Goal: Task Accomplishment & Management: Use online tool/utility

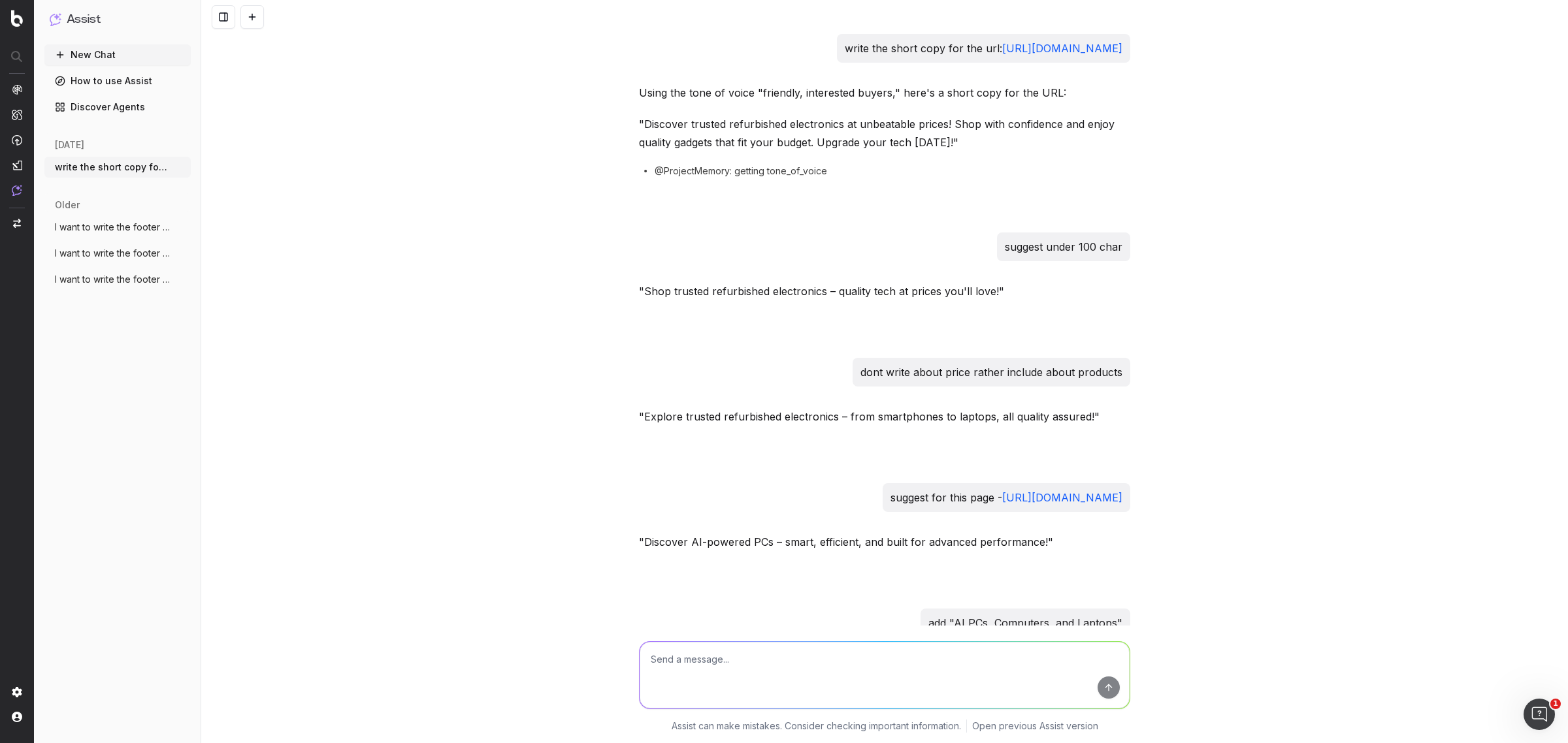
click at [697, 657] on textarea at bounding box center [885, 675] width 490 height 67
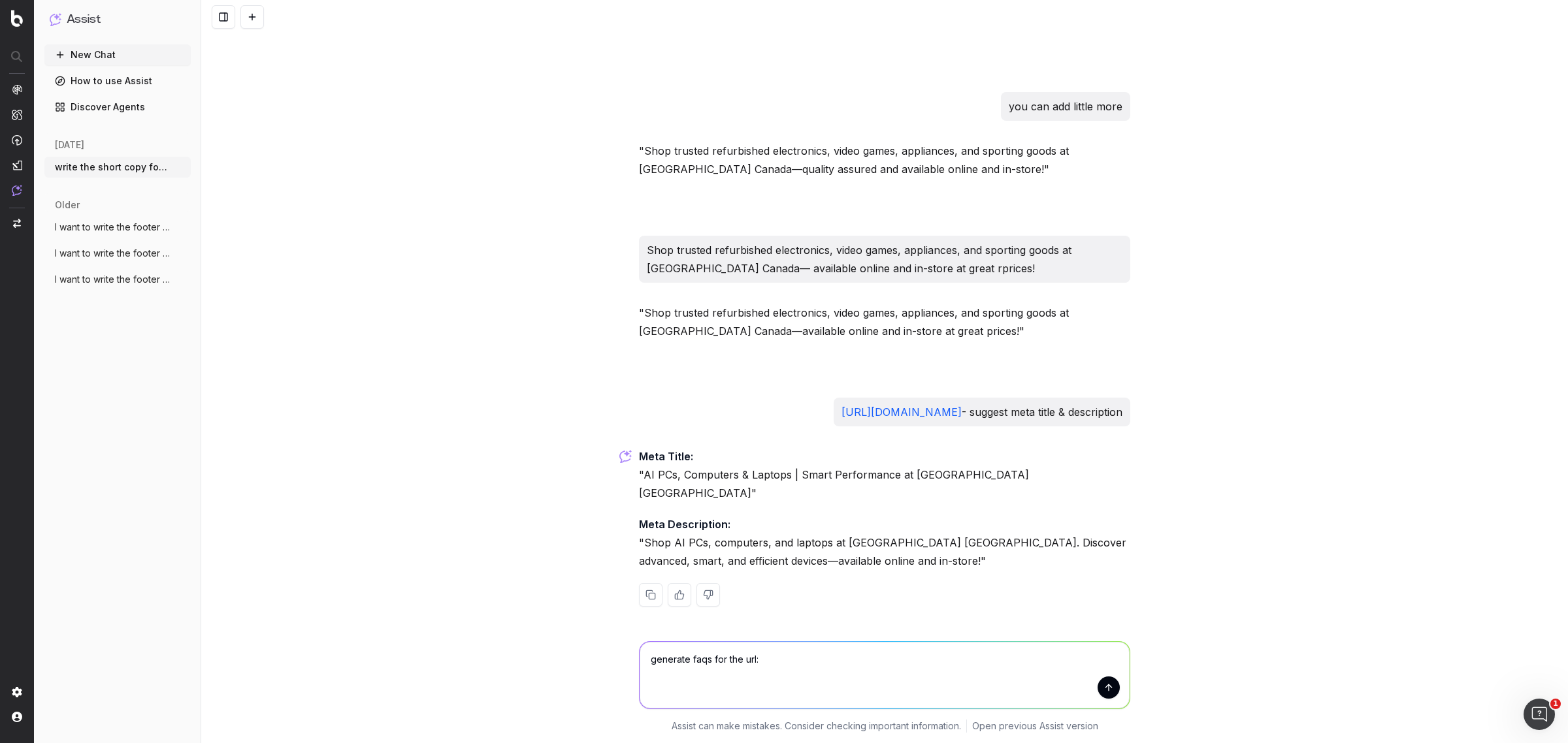
paste textarea "[URL][DOMAIN_NAME]"
type textarea "generate faqs for the url: [URL][DOMAIN_NAME]"
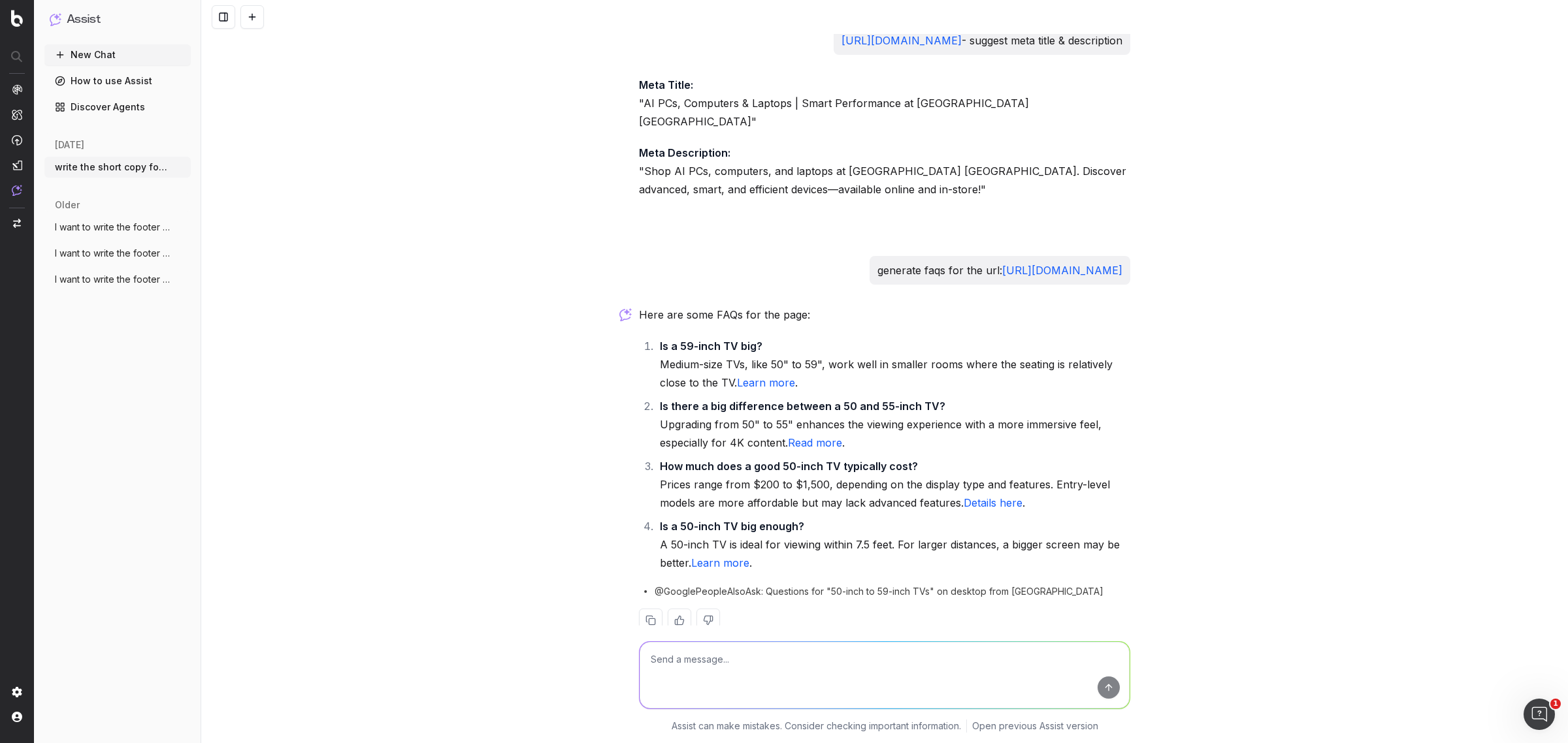
scroll to position [2273, 0]
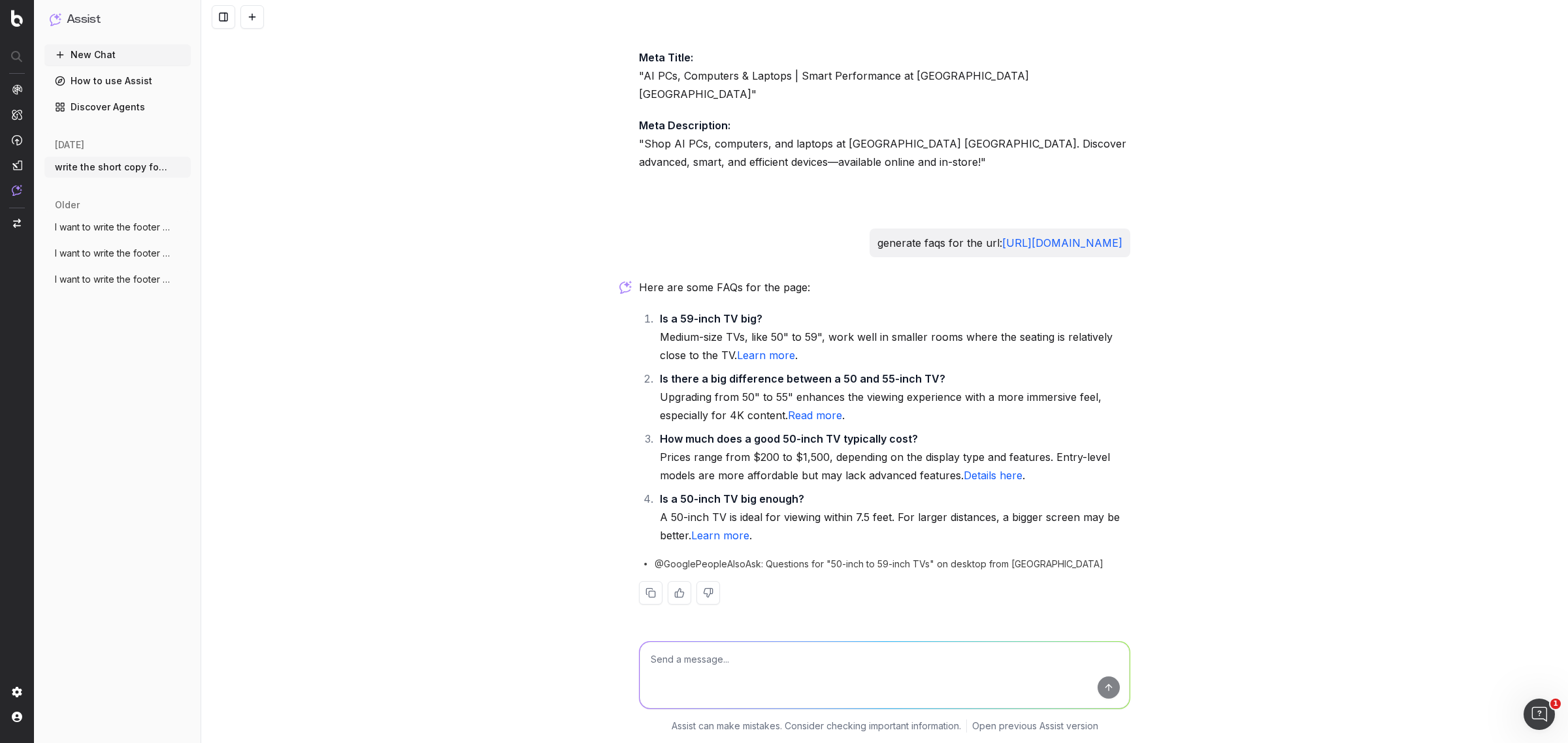
click at [758, 660] on textarea at bounding box center [885, 675] width 490 height 67
type textarea "dont write cost related faqs"
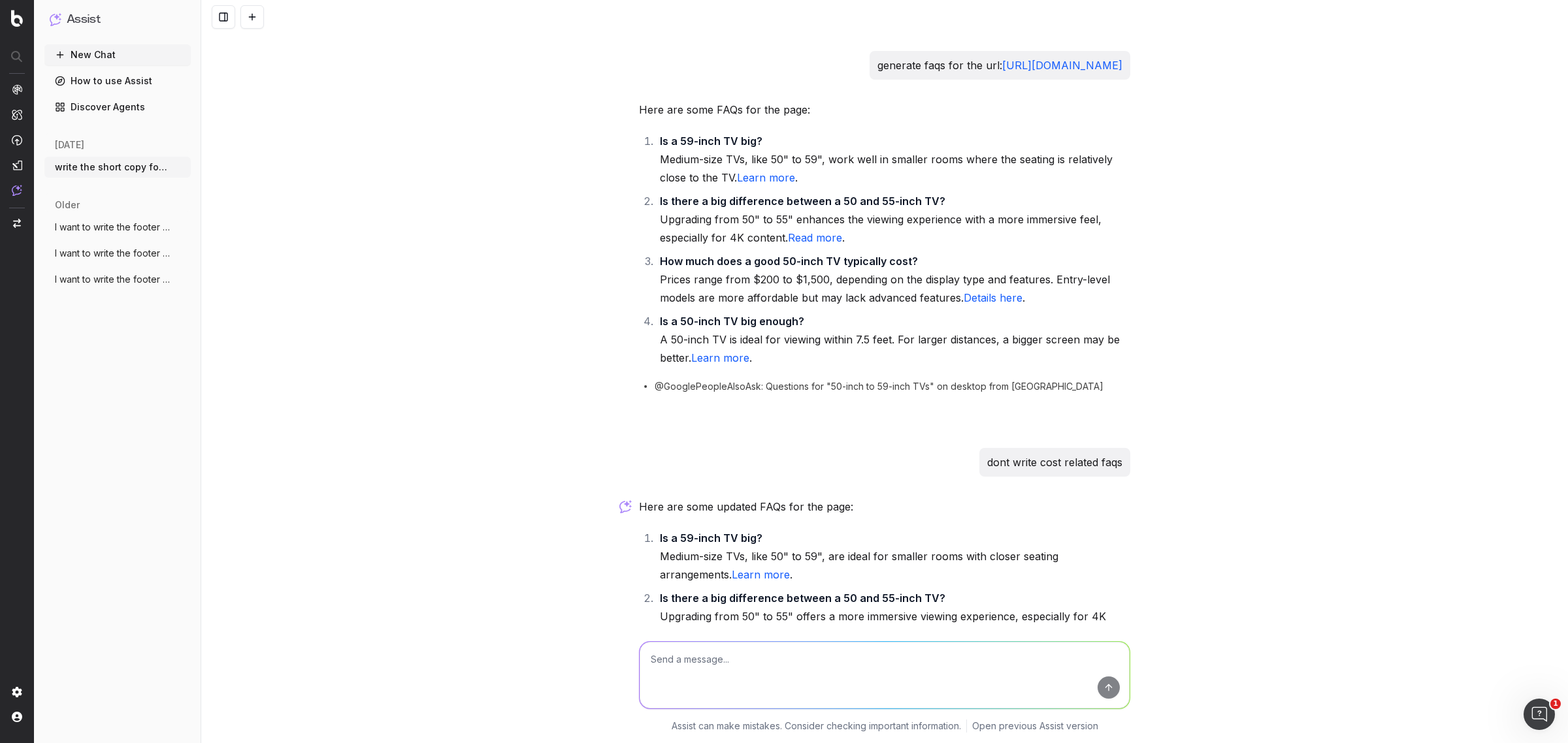
scroll to position [2586, 0]
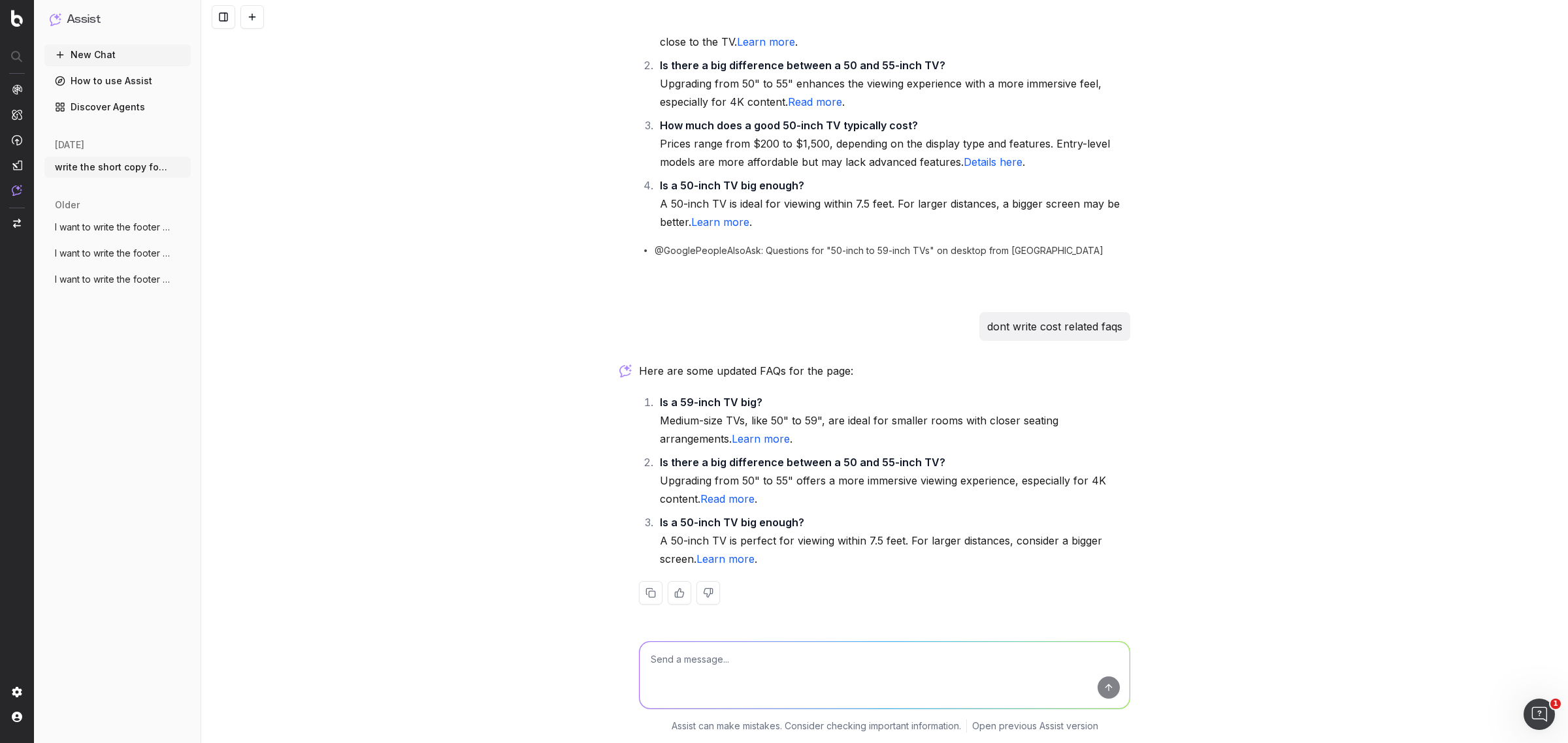
click at [706, 497] on link "Read more" at bounding box center [727, 498] width 54 height 13
click at [760, 497] on li "Is there a big difference between a 50 and 55-inch TV? Upgrading from 50" to 55…" at bounding box center [893, 481] width 474 height 55
drag, startPoint x: 651, startPoint y: 460, endPoint x: 938, endPoint y: 469, distance: 287.1
click at [938, 469] on li "Is there a big difference between a 50 and 55-inch TV? Upgrading from 50" to 55…" at bounding box center [893, 481] width 474 height 55
copy strong "Is there a big difference between a 50 and 55-inch TV?"
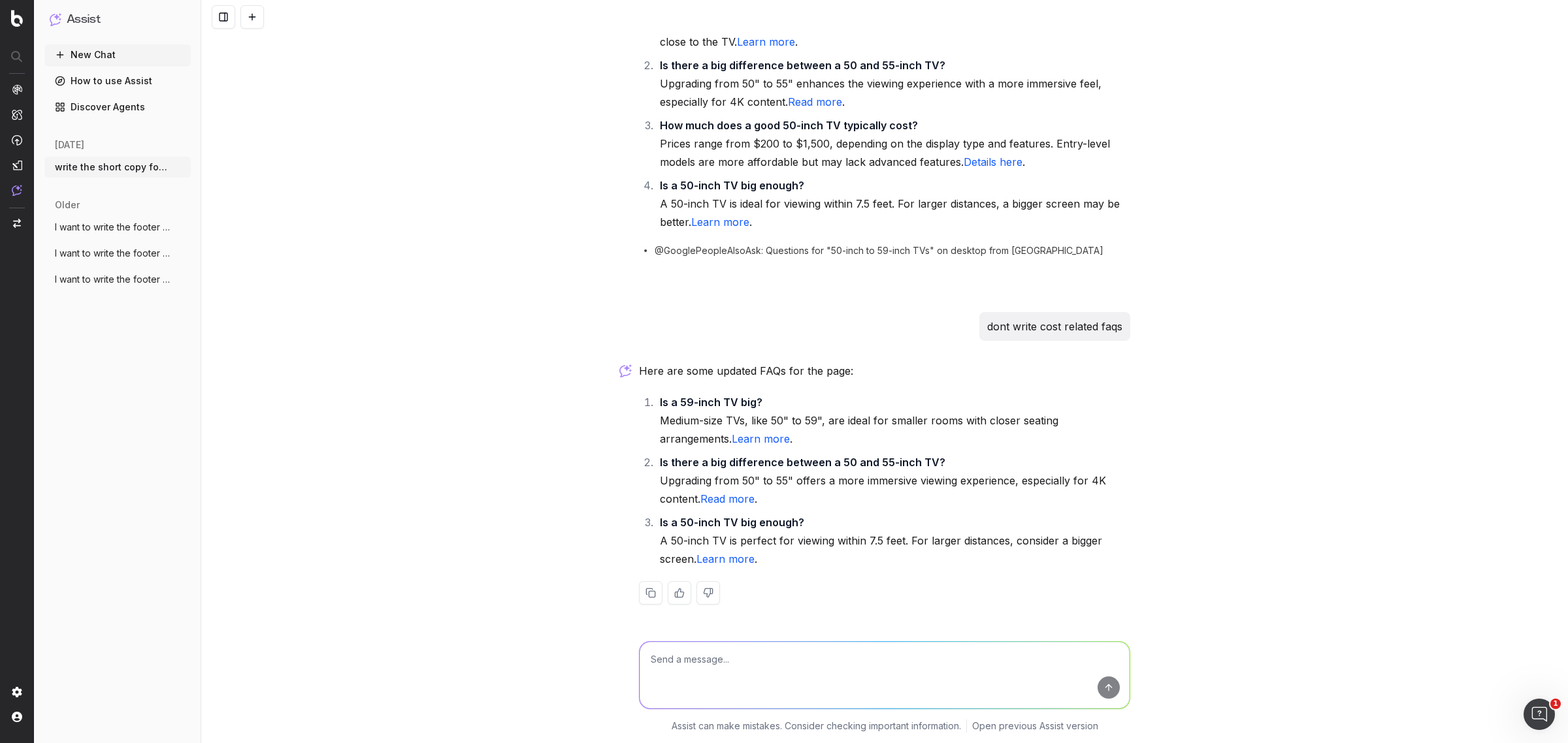
click at [919, 491] on li "Is there a big difference between a 50 and 55-inch TV? Upgrading from 50" to 55…" at bounding box center [893, 481] width 474 height 55
click at [814, 688] on textarea at bounding box center [885, 675] width 490 height 67
type textarea "add more content on the anwer"
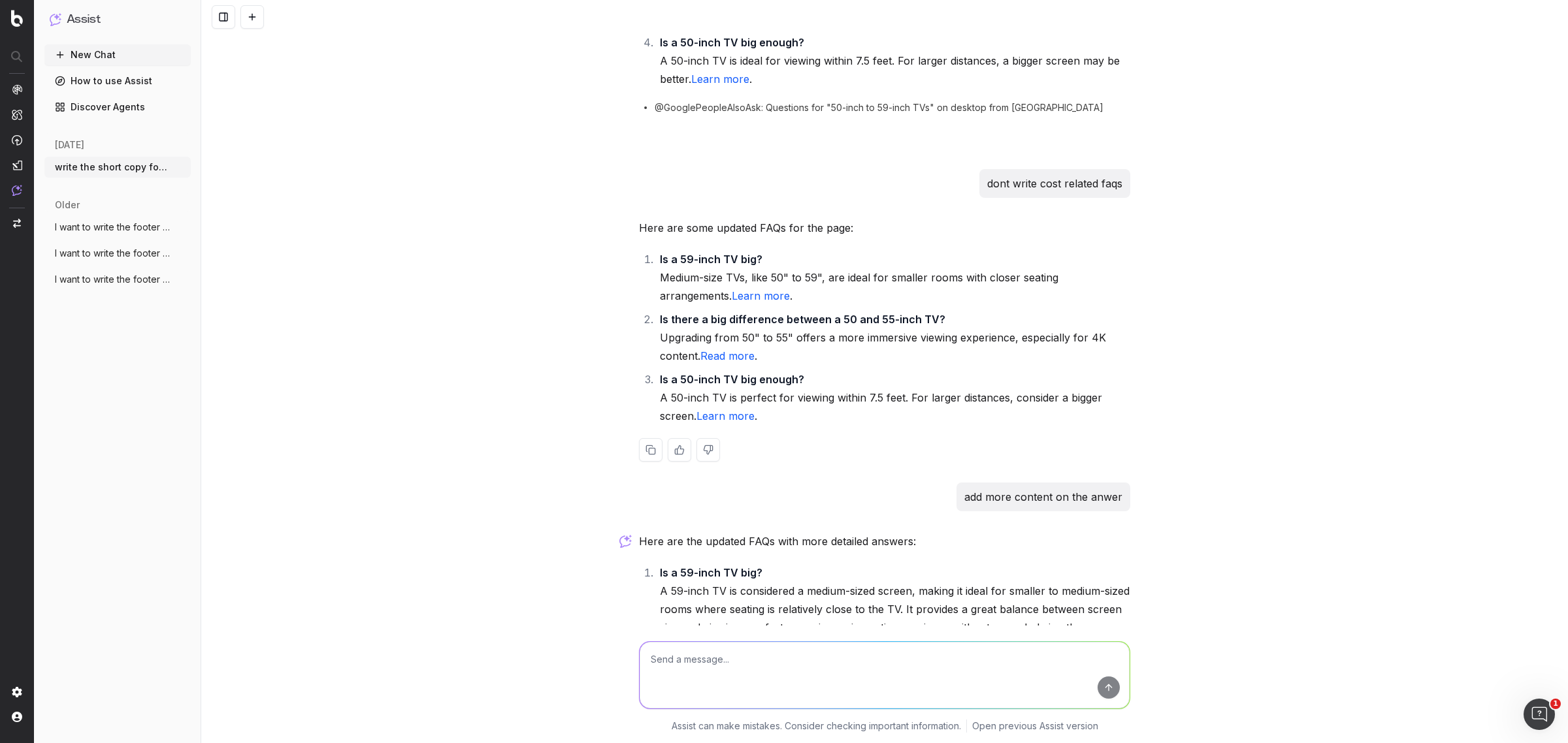
scroll to position [3046, 0]
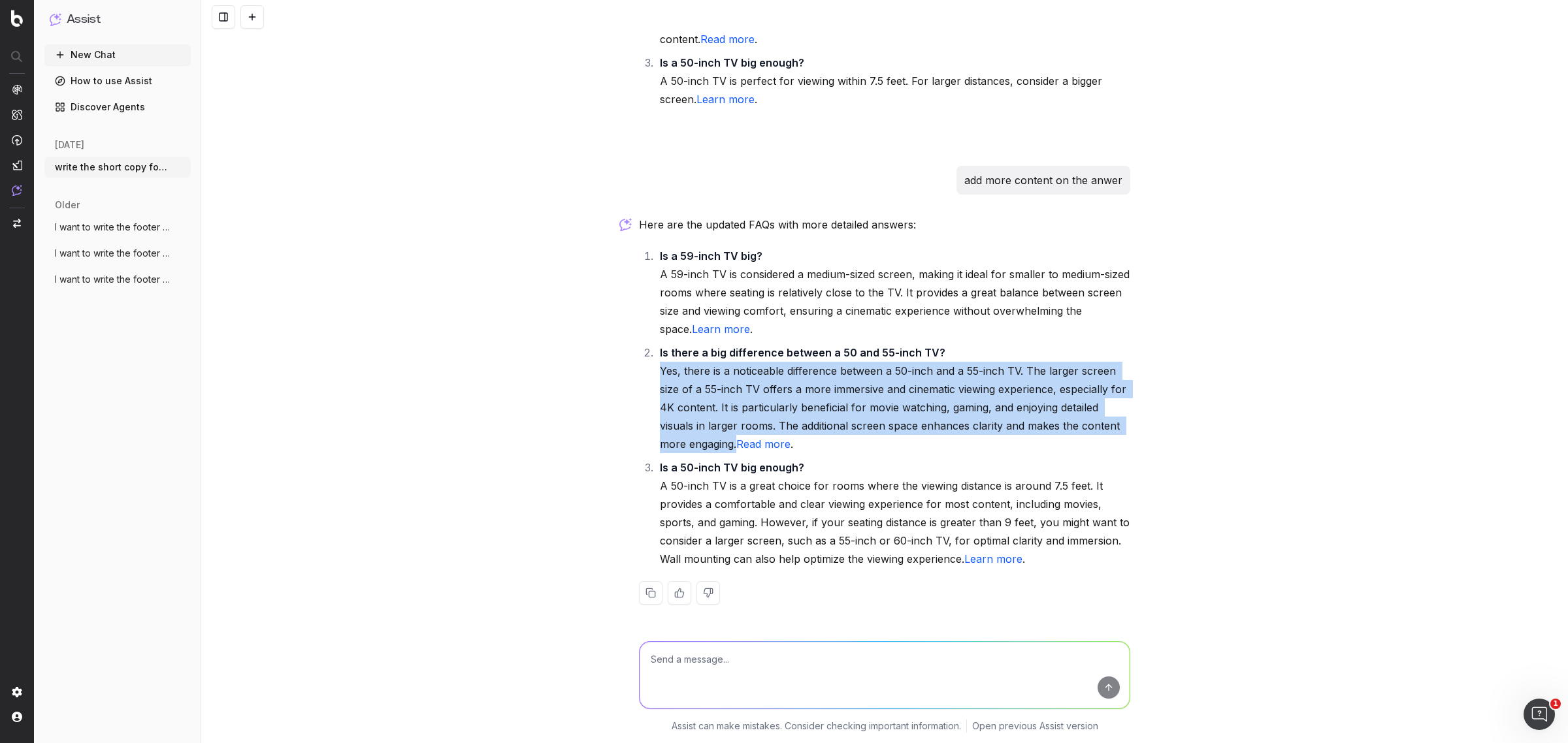
drag, startPoint x: 652, startPoint y: 371, endPoint x: 732, endPoint y: 444, distance: 108.3
click at [732, 444] on li "Is there a big difference between a 50 and 55-inch TV? Yes, there is a noticeab…" at bounding box center [893, 399] width 474 height 110
copy li "Yes, there is a noticeable difference between a 50-inch and a 55-inch TV. The l…"
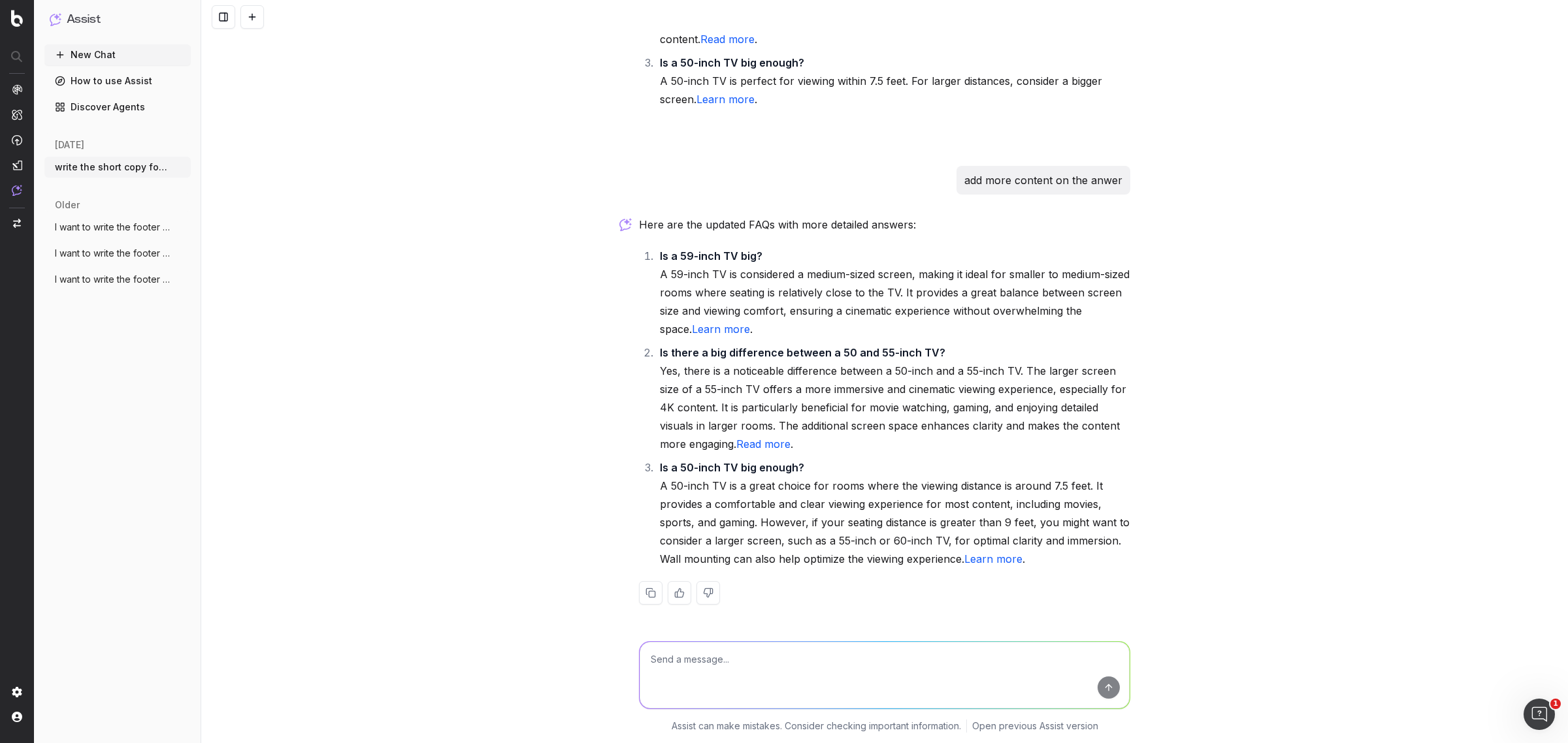
click at [722, 680] on textarea at bounding box center [885, 675] width 490 height 67
type textarea "suggest more faqs"
